Goal: Task Accomplishment & Management: Use online tool/utility

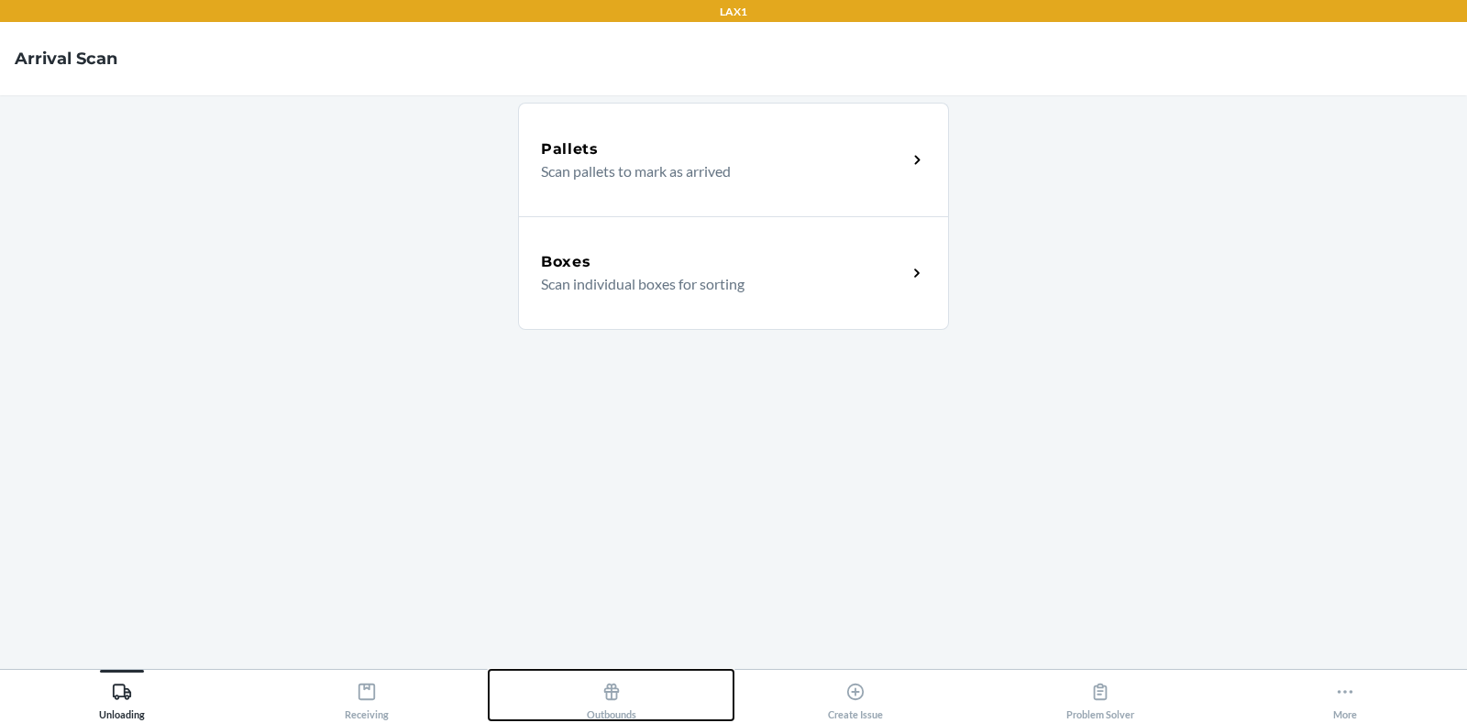
click at [587, 699] on div "Outbounds" at bounding box center [612, 698] width 50 height 46
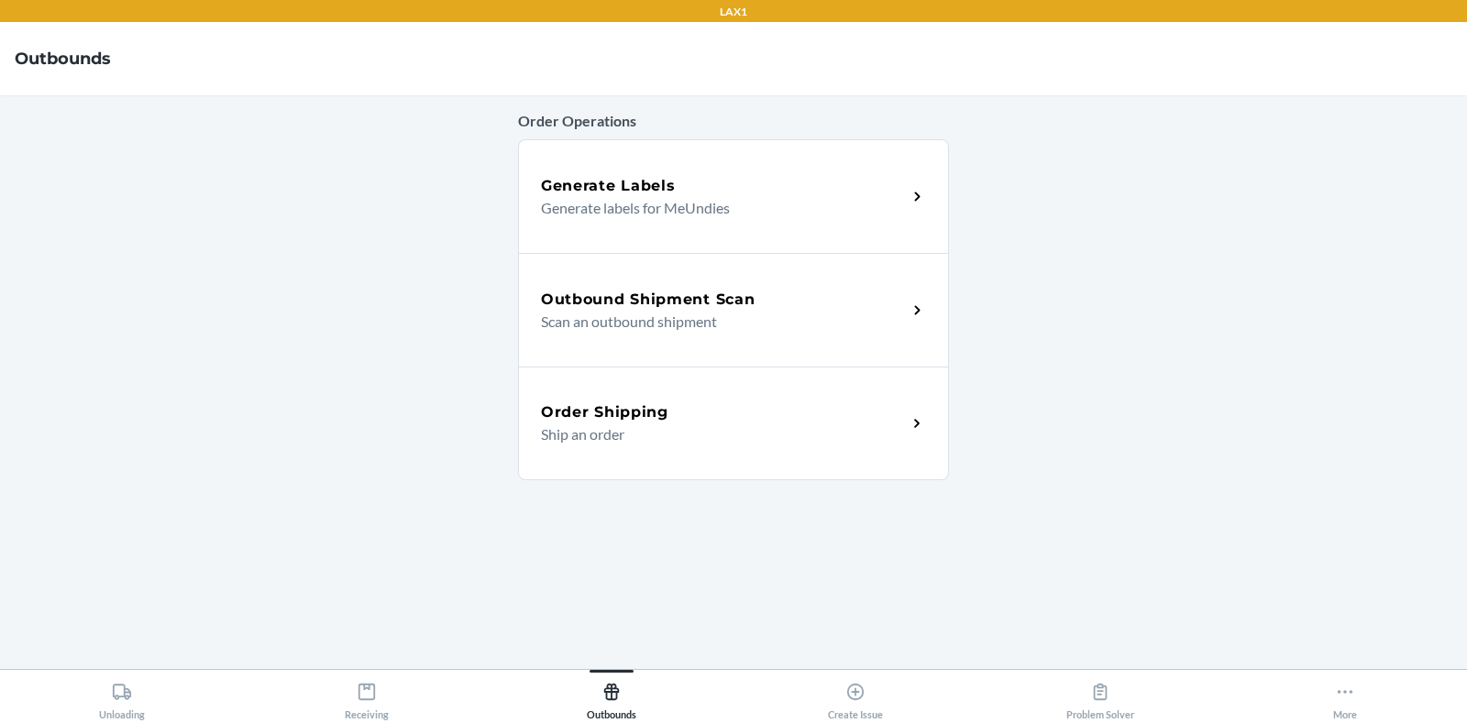
click at [678, 339] on div "Outbound Shipment Scan Scan an outbound shipment" at bounding box center [733, 310] width 431 height 114
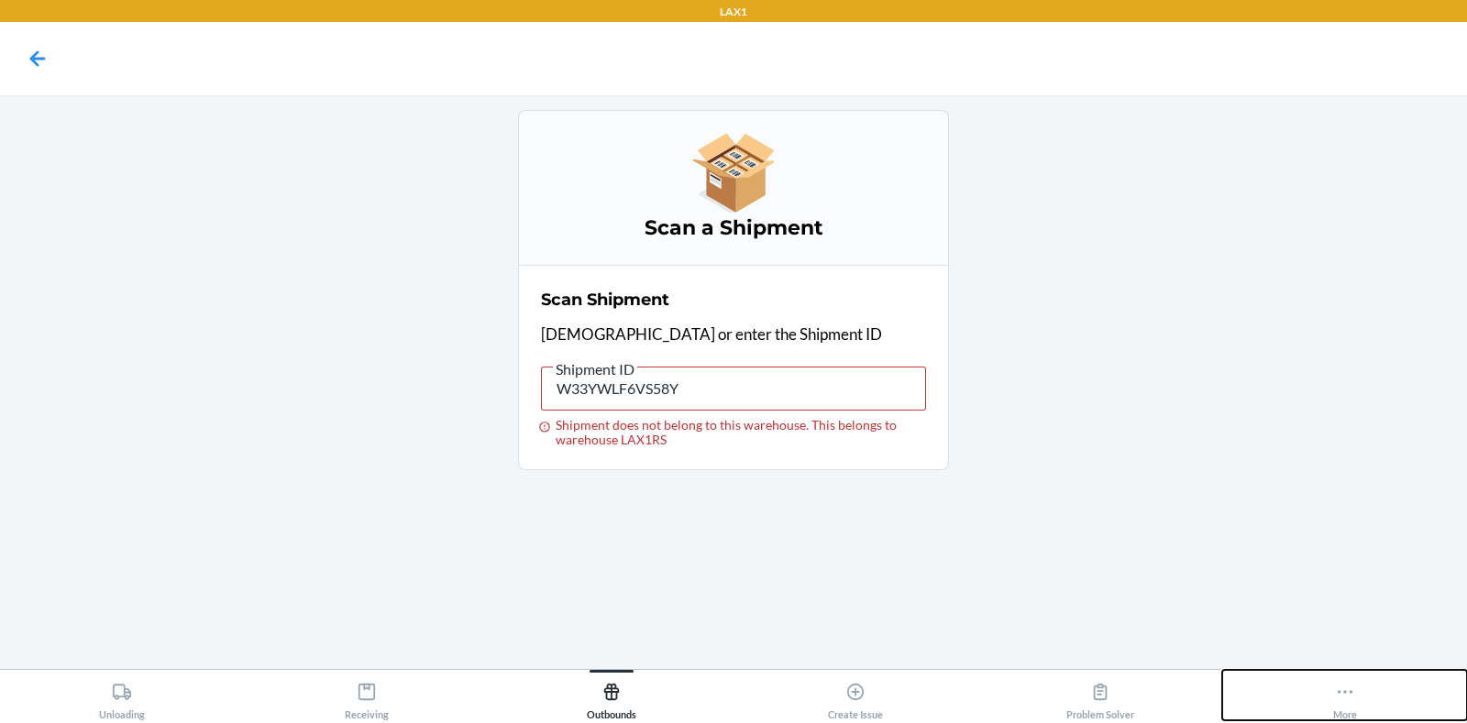
click at [1342, 710] on div "More" at bounding box center [1345, 698] width 24 height 46
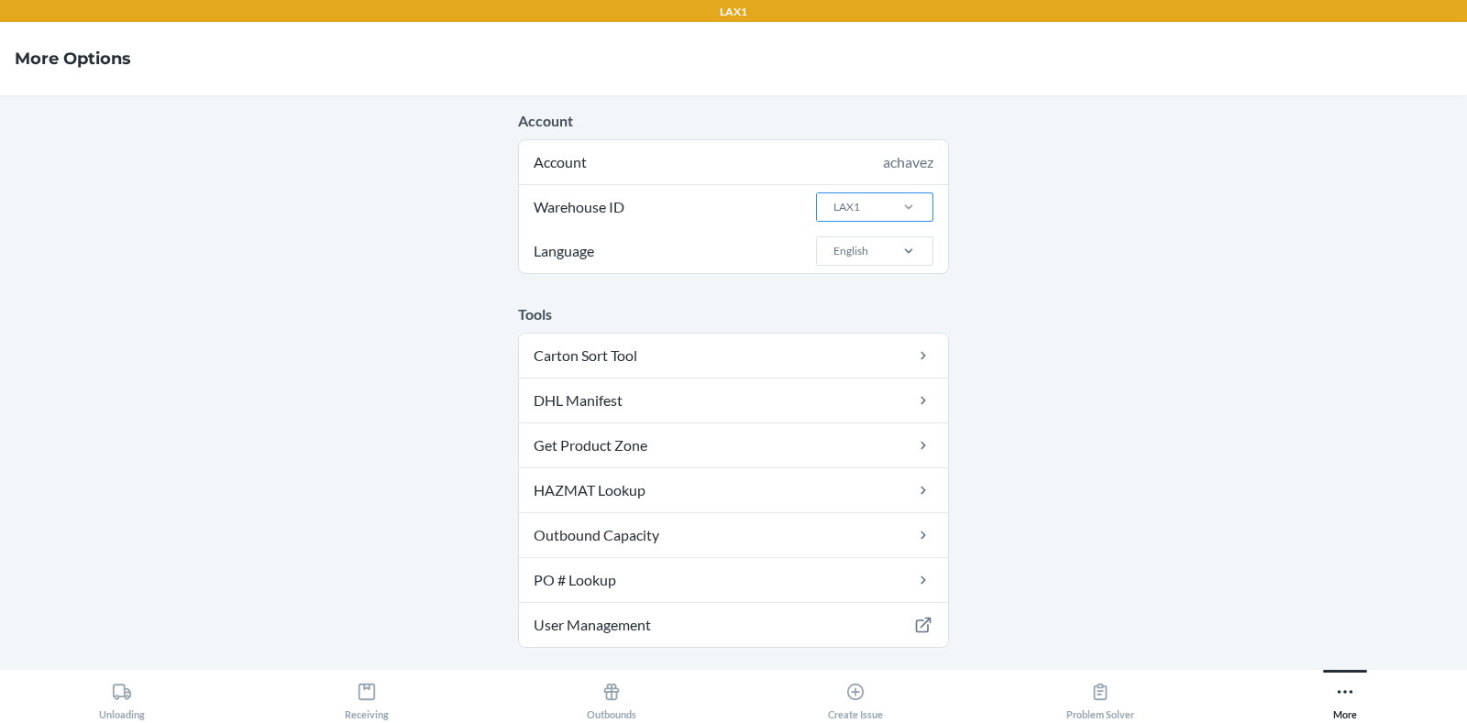
click at [885, 200] on div at bounding box center [909, 207] width 48 height 18
click at [833, 200] on input "Warehouse ID LAX1" at bounding box center [832, 207] width 2 height 17
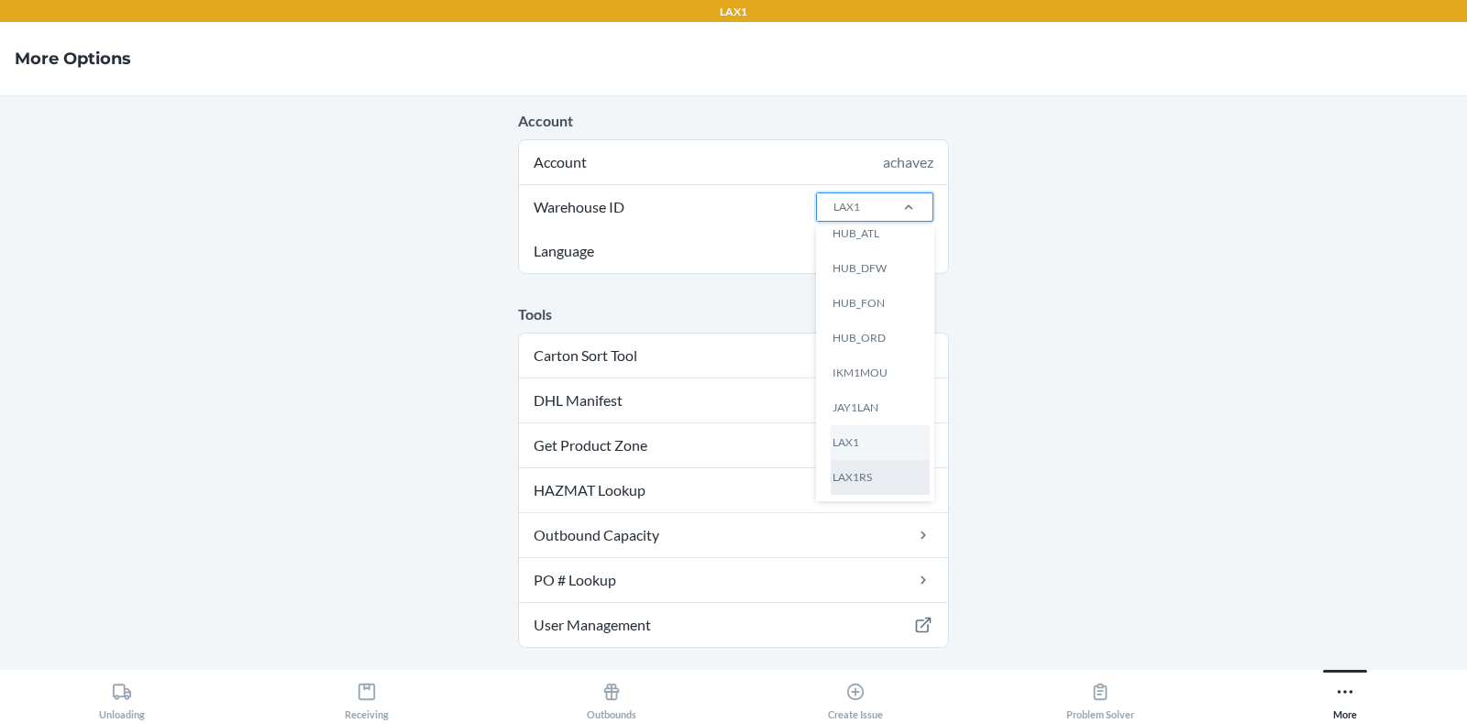
click at [864, 466] on div "LAX1RS" at bounding box center [880, 477] width 99 height 35
click at [833, 215] on input "Warehouse ID option LAX1RS focused, 0 of 25. 25 results available. Use Up and D…" at bounding box center [832, 207] width 2 height 17
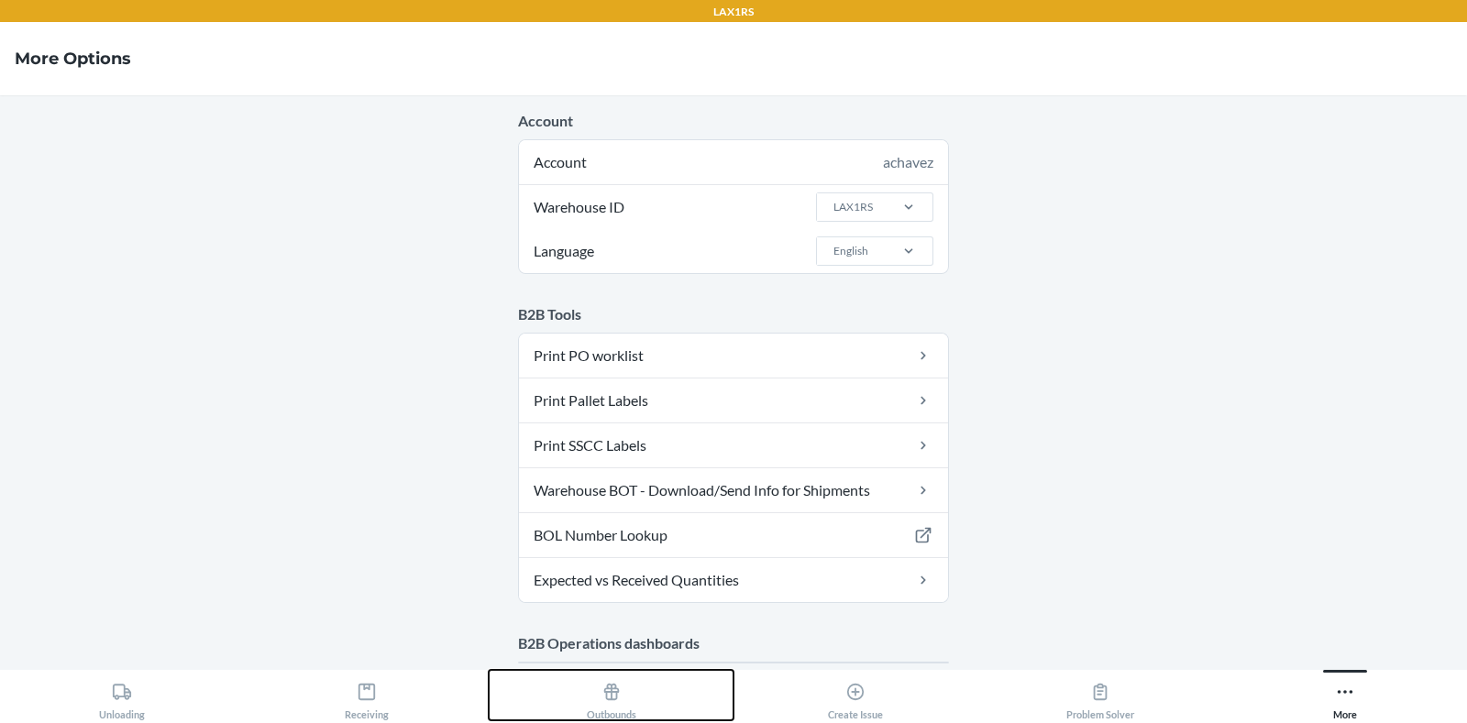
click at [594, 712] on div "Outbounds" at bounding box center [612, 698] width 50 height 46
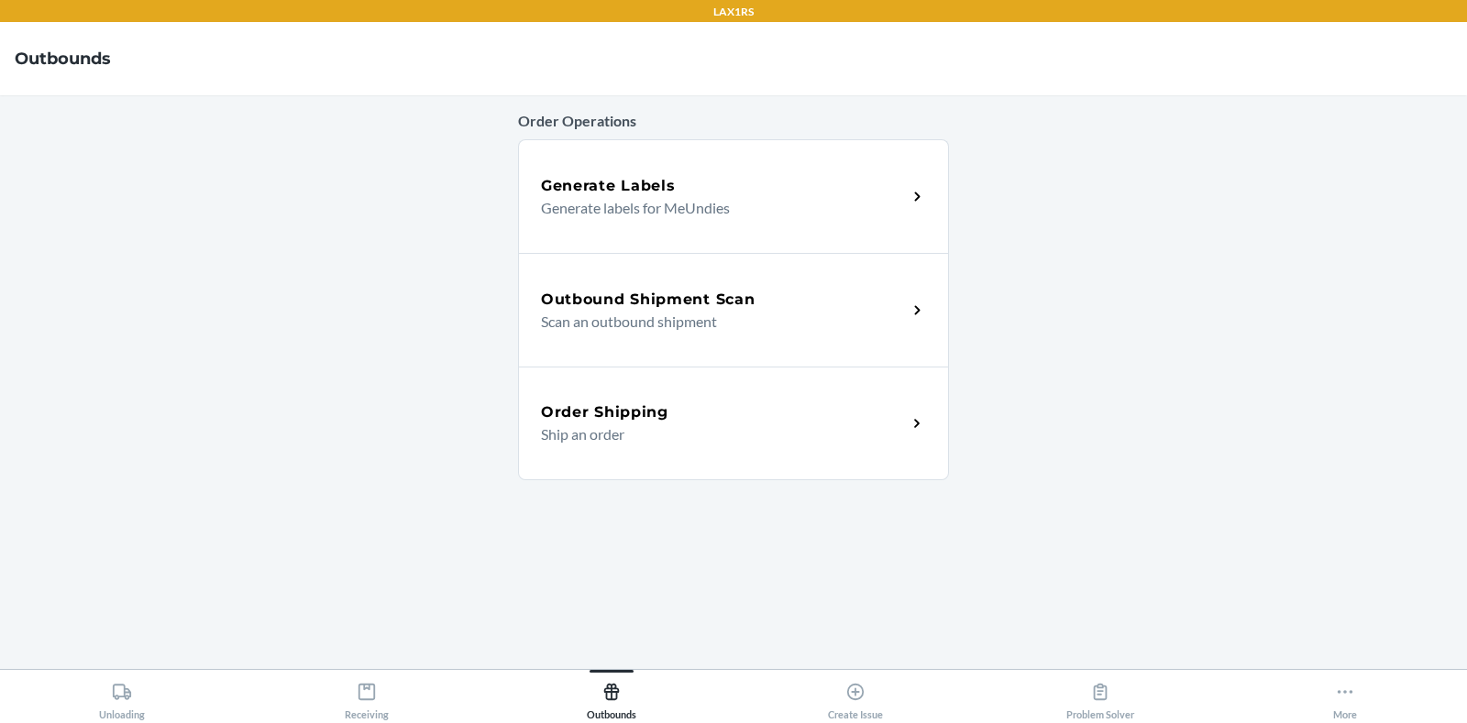
click at [607, 286] on div "Outbound Shipment Scan Scan an outbound shipment" at bounding box center [733, 310] width 431 height 114
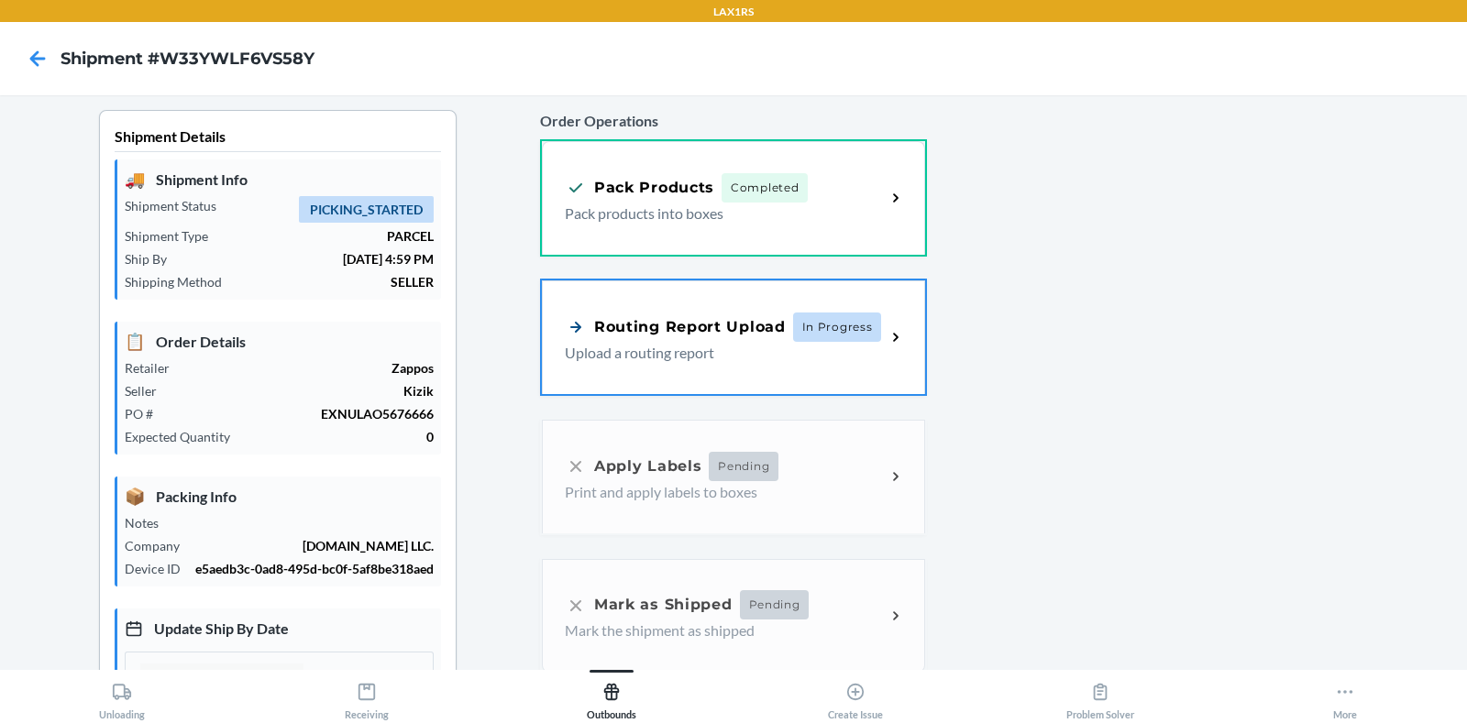
type input "[DATE]"
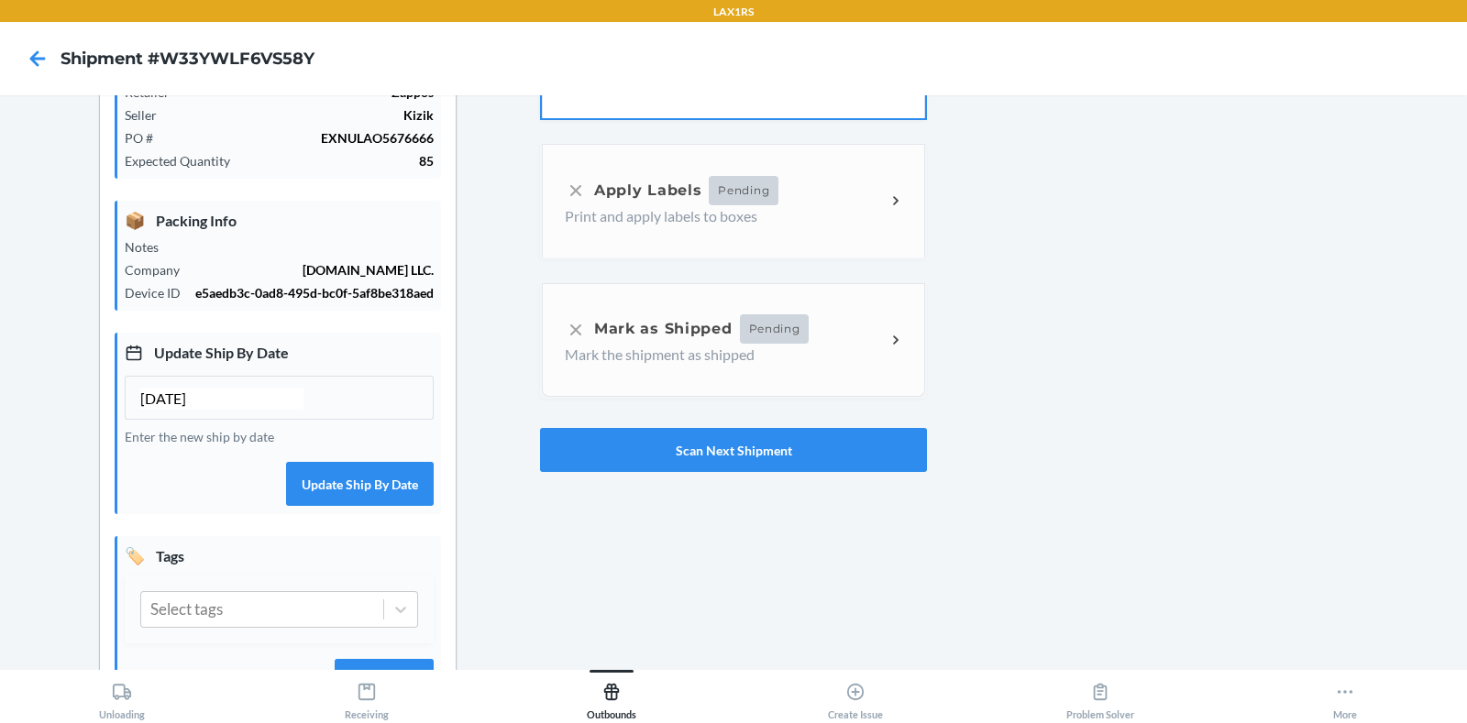
scroll to position [360, 0]
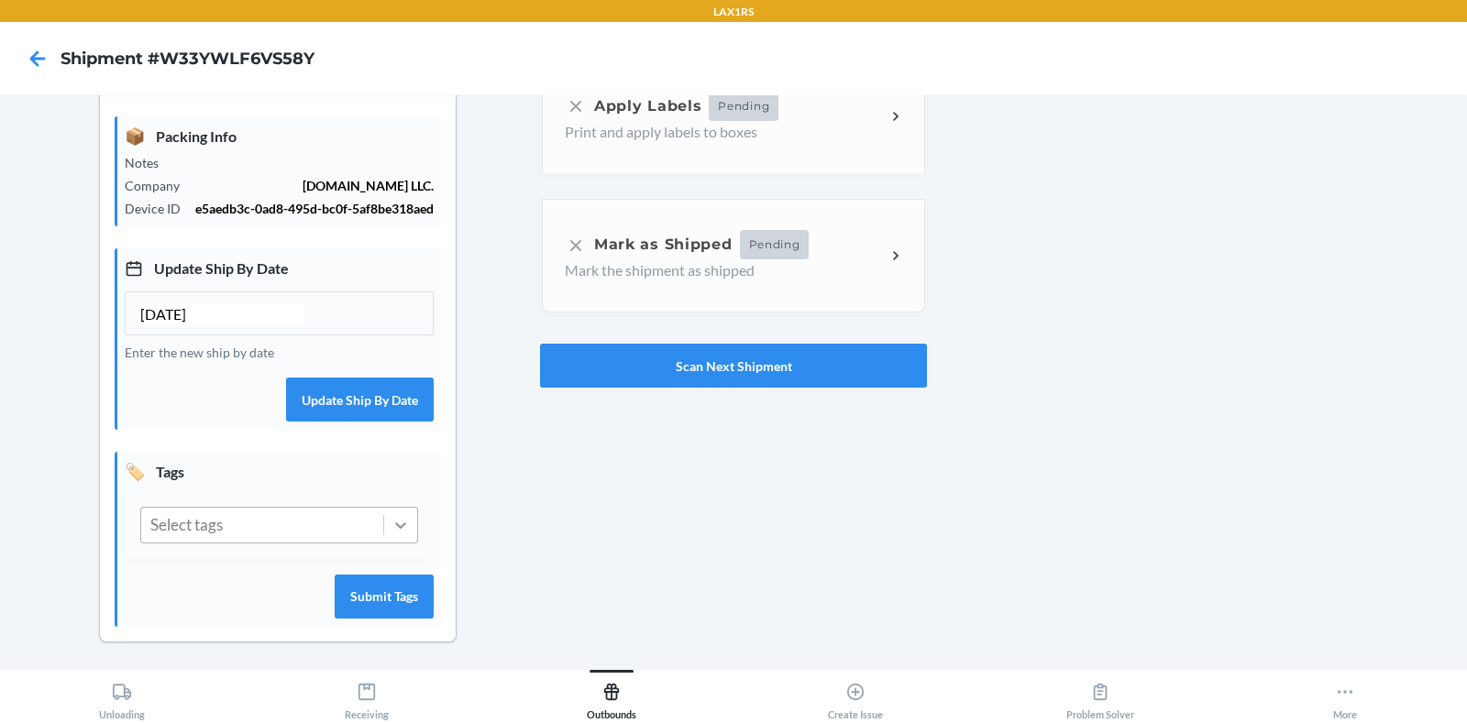
click at [394, 525] on icon at bounding box center [400, 525] width 18 height 18
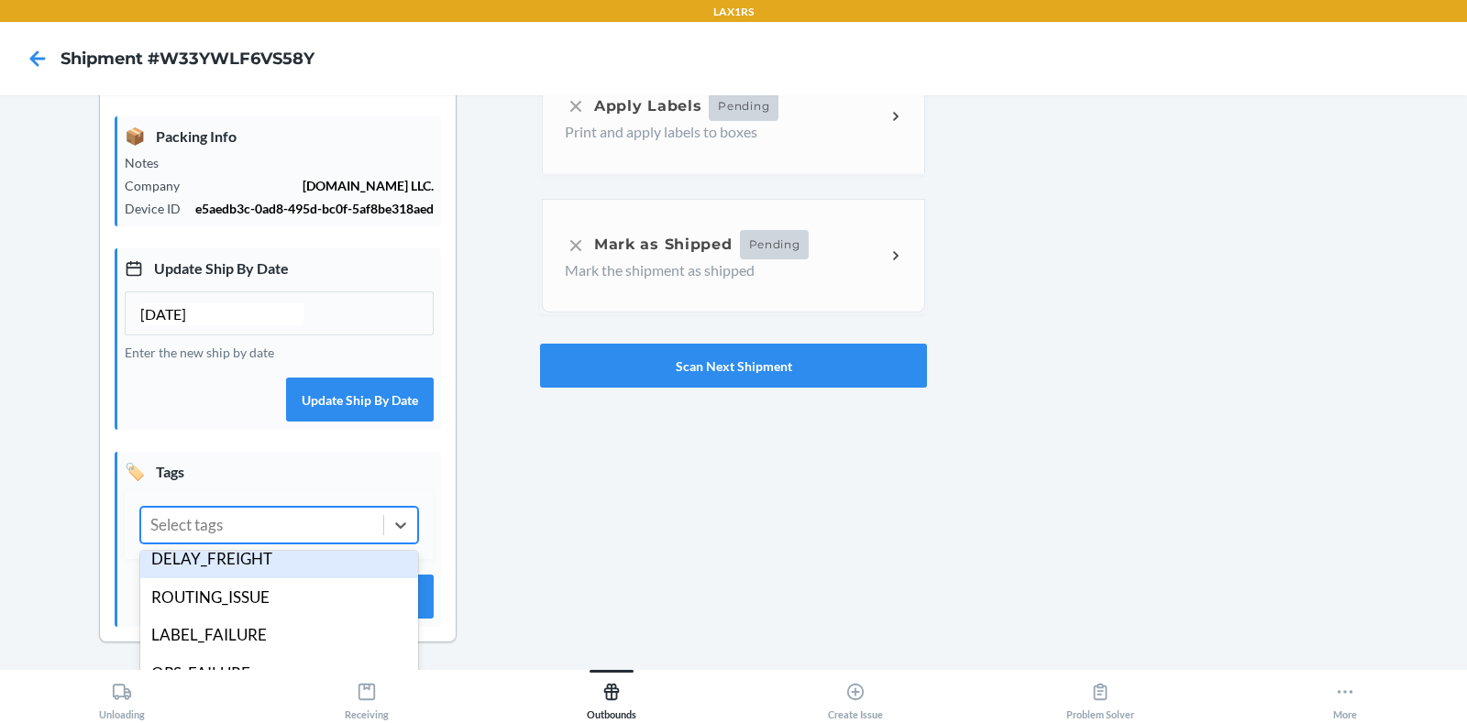
scroll to position [51, 0]
click at [289, 585] on div "ROUTING_ISSUE" at bounding box center [279, 598] width 278 height 39
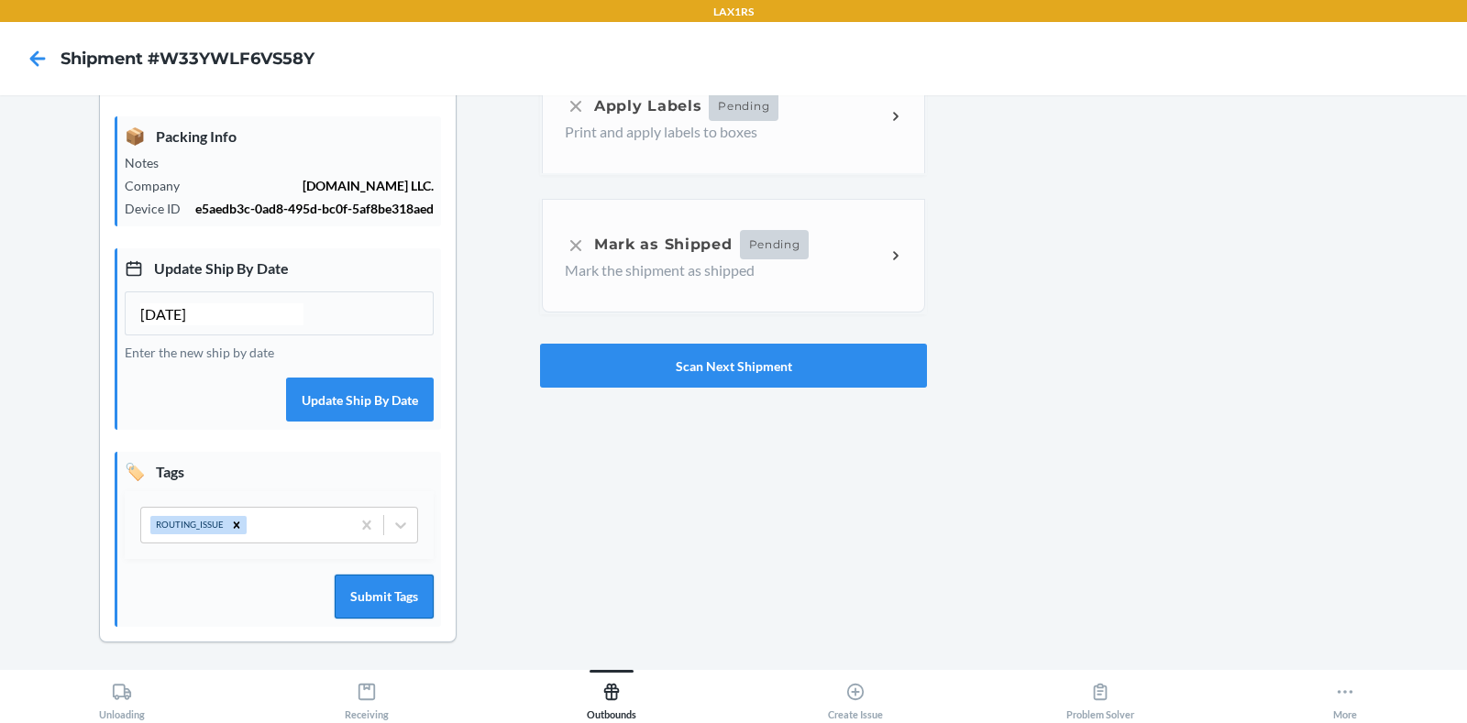
click at [348, 594] on button "Submit Tags" at bounding box center [384, 597] width 99 height 44
